Goal: Find specific page/section: Find specific page/section

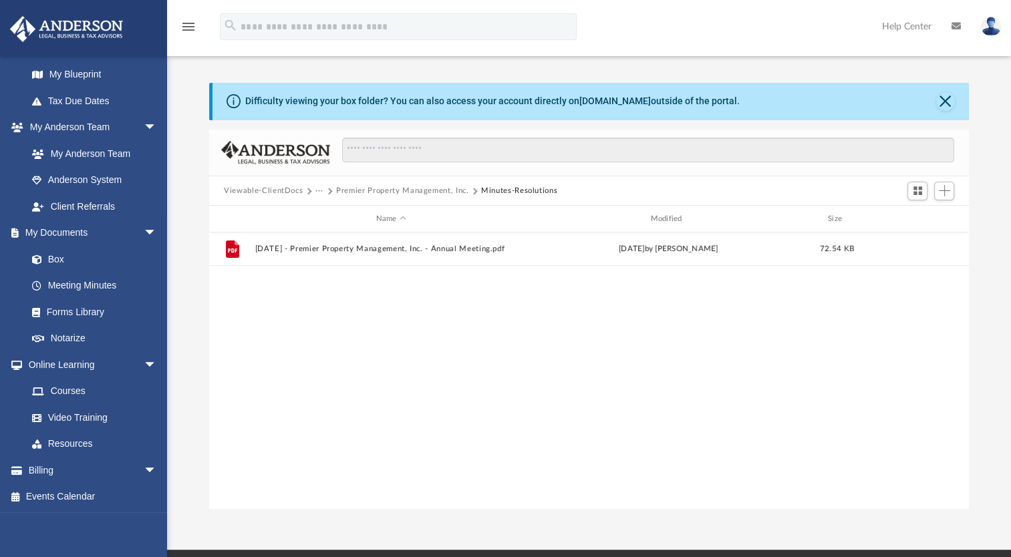
scroll to position [293, 748]
click at [84, 25] on img at bounding box center [66, 29] width 121 height 26
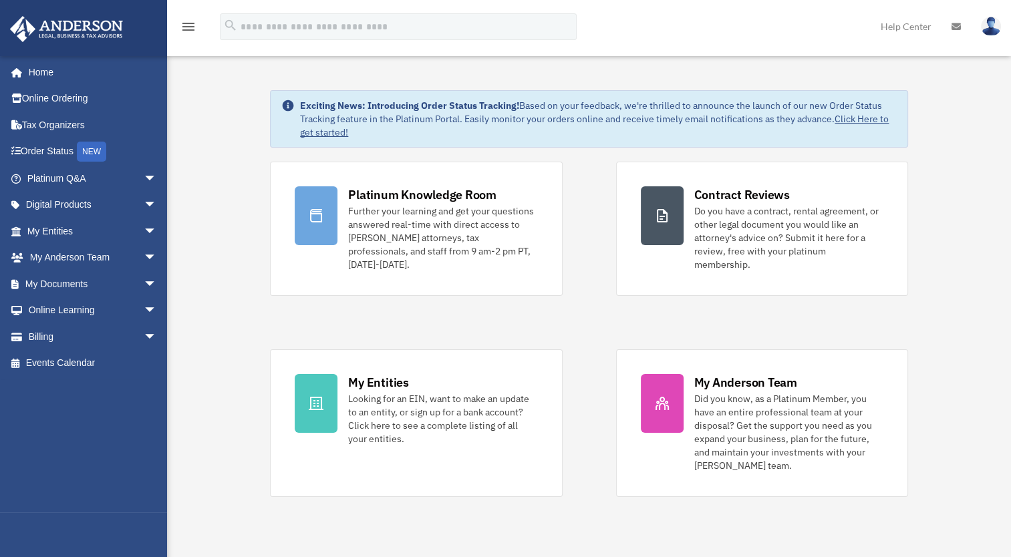
click at [75, 274] on link "My Documents arrow_drop_down" at bounding box center [93, 284] width 168 height 27
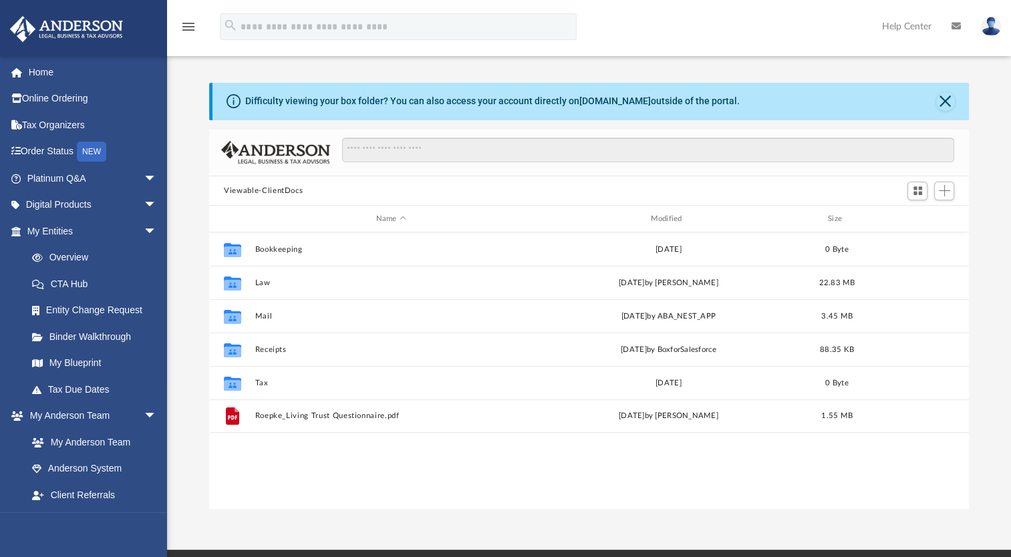
scroll to position [293, 748]
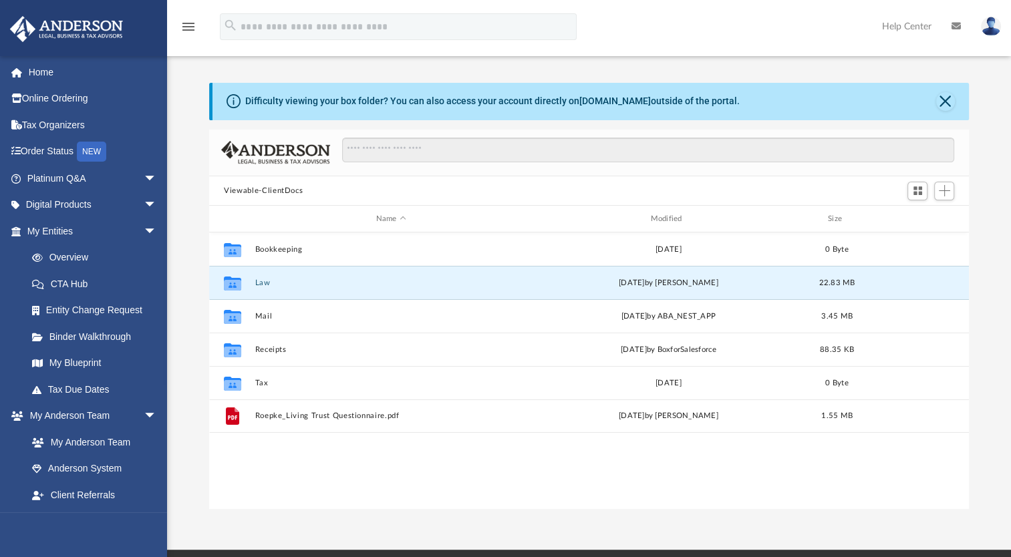
click at [256, 285] on button "Law" at bounding box center [391, 283] width 272 height 9
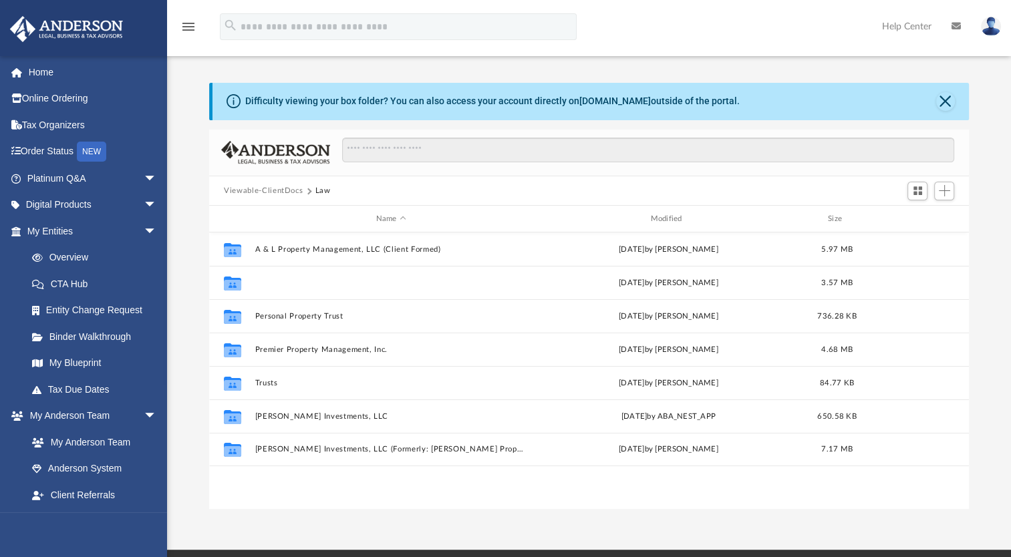
click at [256, 285] on button "[PERSON_NAME] Holdings, LLC" at bounding box center [391, 283] width 272 height 9
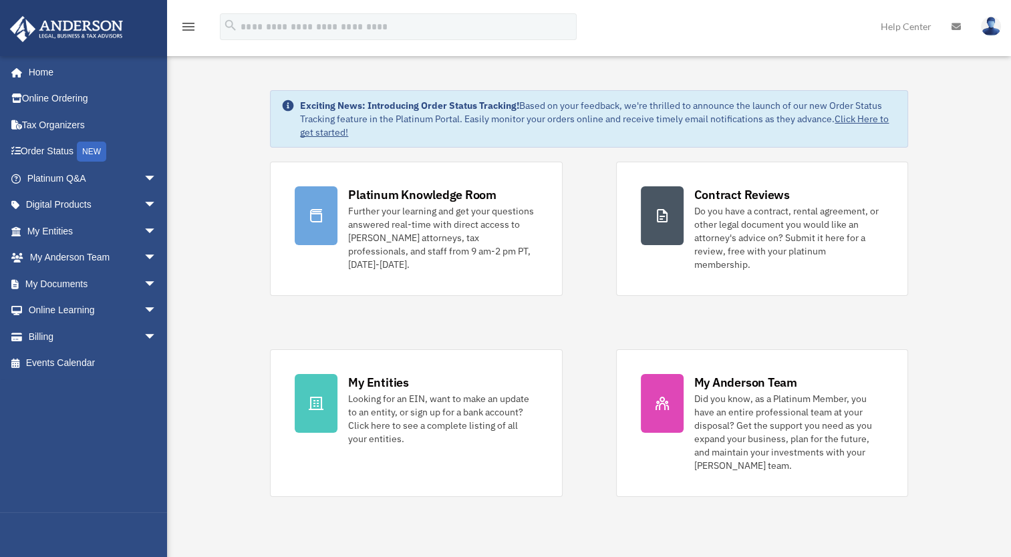
click at [144, 282] on span "arrow_drop_down" at bounding box center [157, 284] width 27 height 27
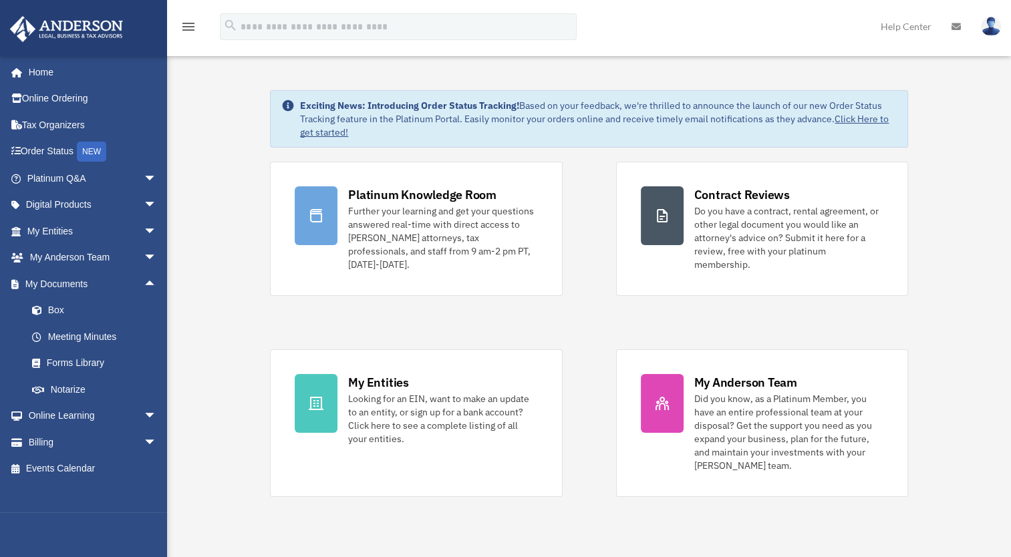
click at [100, 310] on link "Box" at bounding box center [98, 310] width 158 height 27
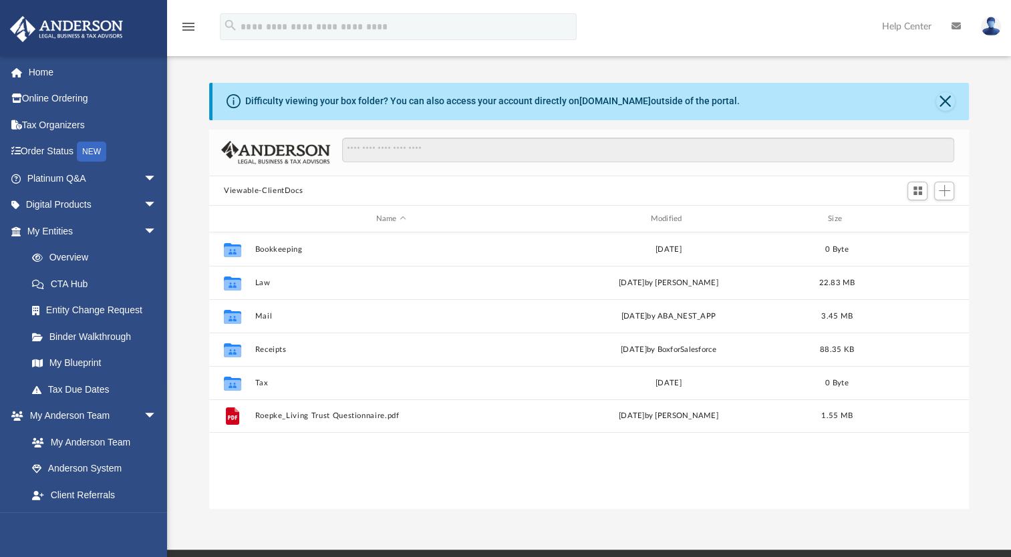
scroll to position [293, 748]
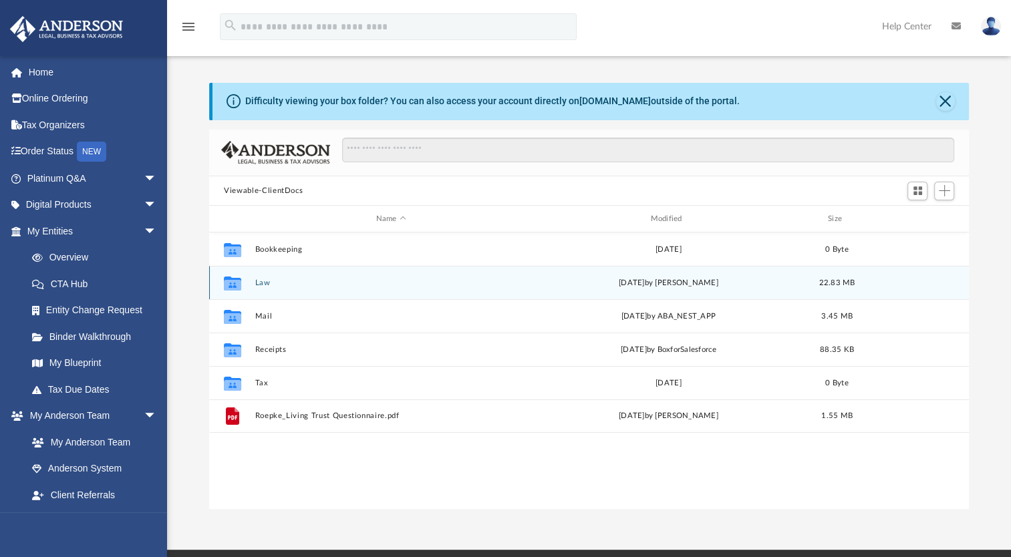
click at [255, 277] on div "Collaborated Folder Law [DATE] by [PERSON_NAME] 22.83 MB" at bounding box center [589, 282] width 760 height 33
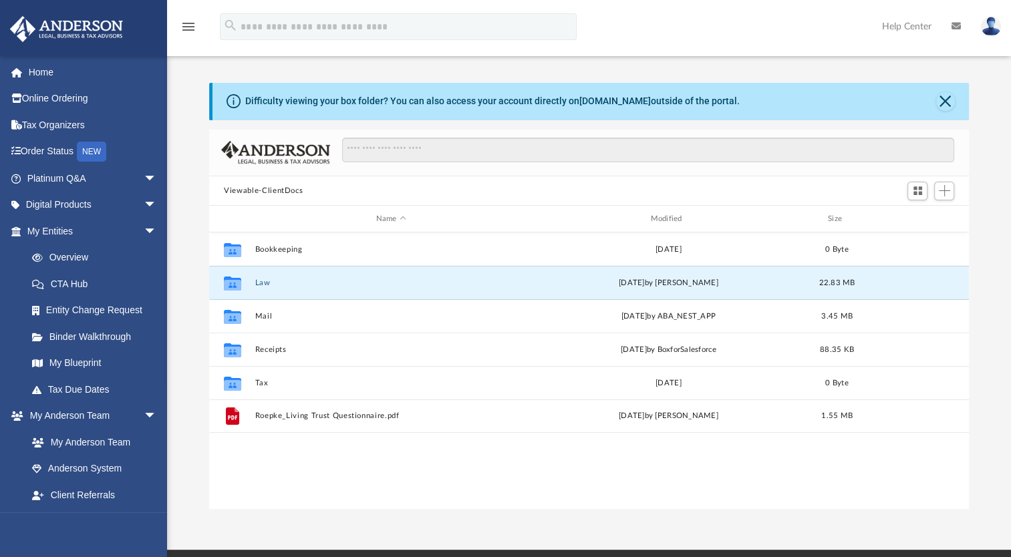
click at [263, 283] on button "Law" at bounding box center [391, 283] width 272 height 9
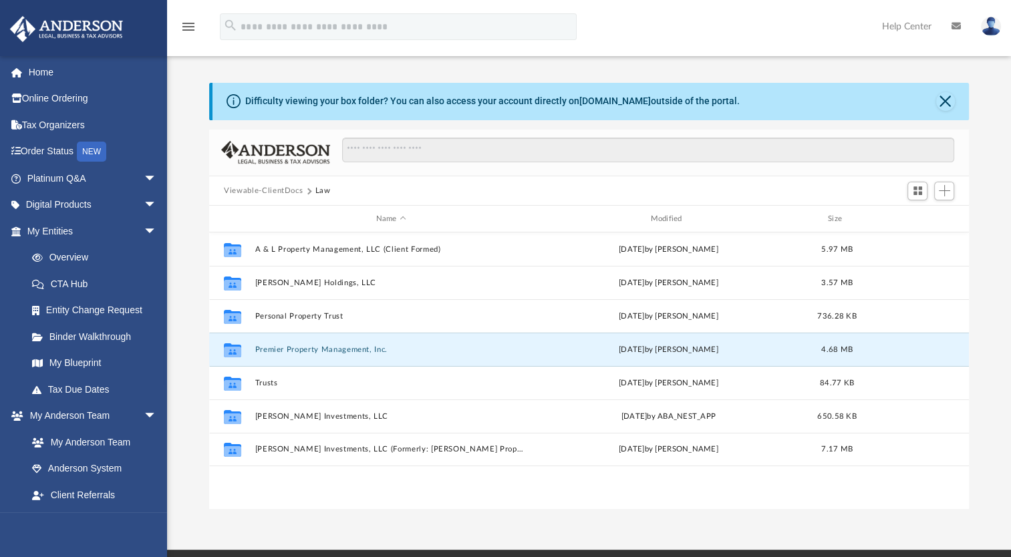
click at [350, 351] on button "Premier Property Management, Inc." at bounding box center [391, 349] width 272 height 9
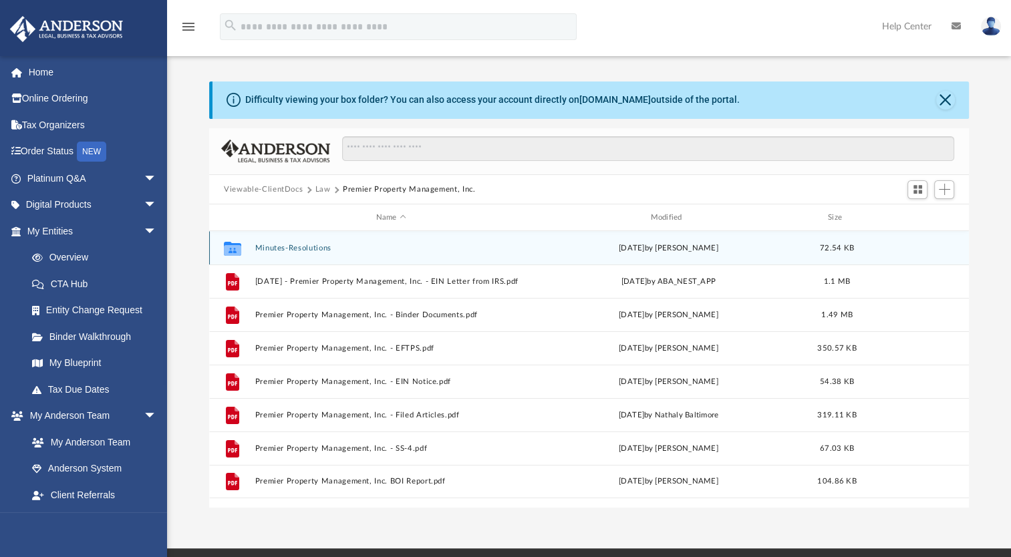
scroll to position [0, 0]
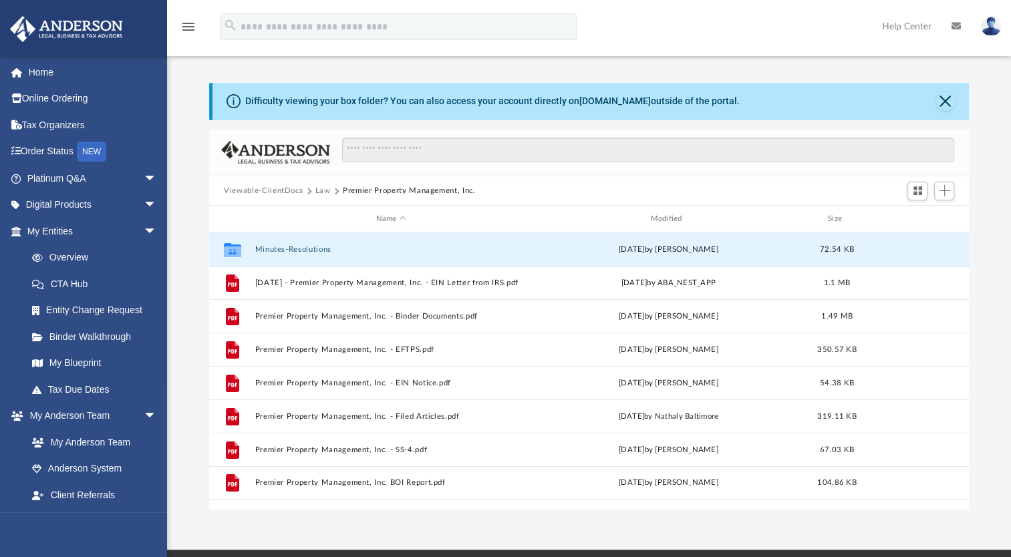
click at [307, 249] on button "Minutes-Resolutions" at bounding box center [391, 249] width 272 height 9
